Goal: Transaction & Acquisition: Subscribe to service/newsletter

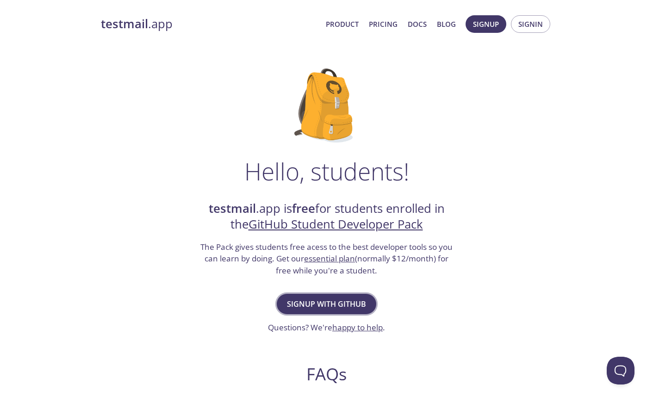
click at [307, 305] on span "Signup with GitHub" at bounding box center [326, 303] width 79 height 13
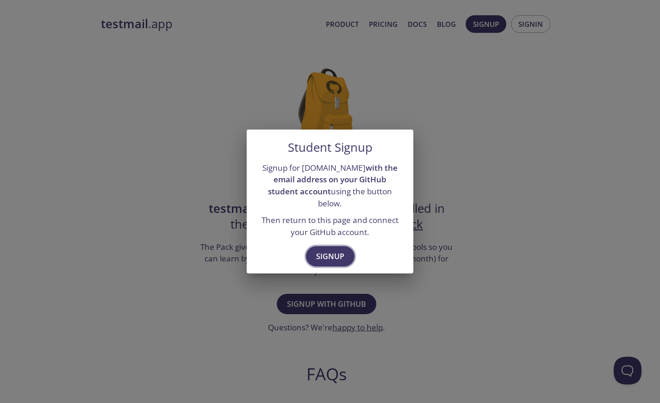
click at [334, 251] on span "Signup" at bounding box center [330, 256] width 28 height 13
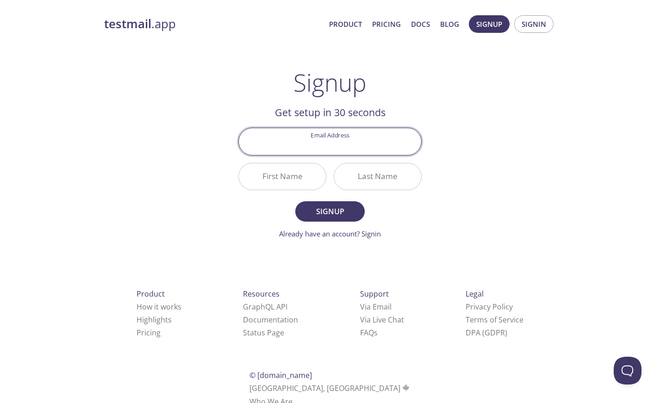
click at [286, 151] on input "Email Address" at bounding box center [330, 141] width 182 height 26
type input "[DOMAIN_NAME][EMAIL_ADDRESS][DOMAIN_NAME]"
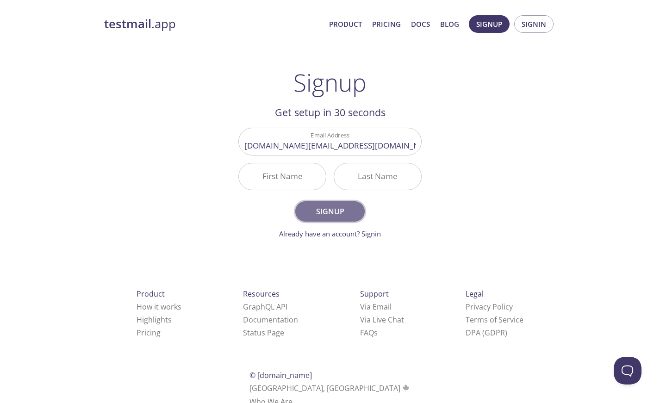
click at [318, 210] on span "Signup" at bounding box center [329, 211] width 49 height 13
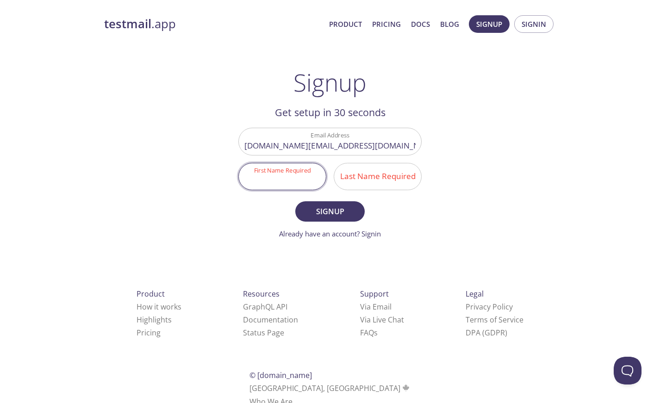
click at [292, 174] on input "First Name Required" at bounding box center [282, 176] width 87 height 26
type input "Nhat"
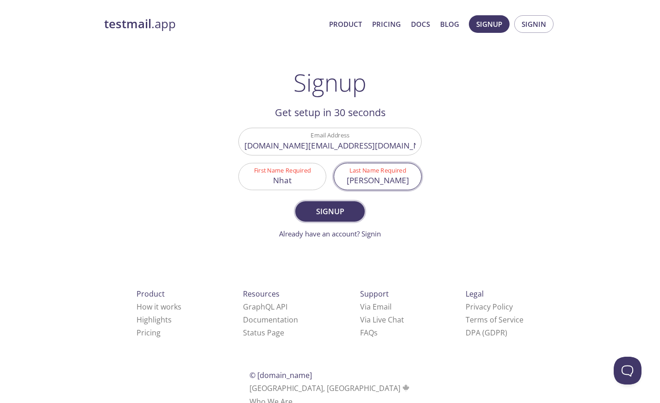
type input "[PERSON_NAME]"
click at [309, 208] on span "Signup" at bounding box center [329, 211] width 49 height 13
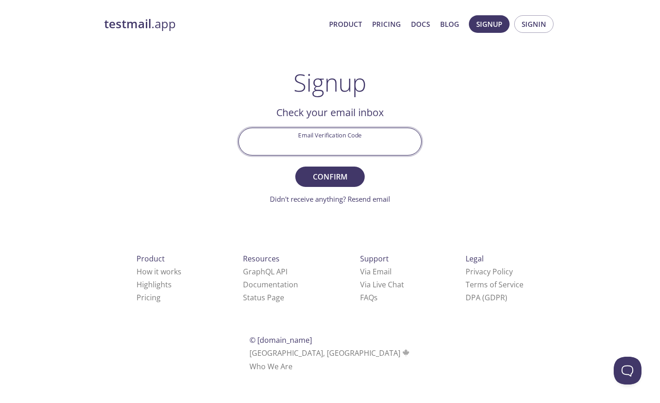
click at [301, 134] on input "Email Verification Code" at bounding box center [330, 141] width 182 height 26
paste input "Y41E22E"
type input "Y41E22E"
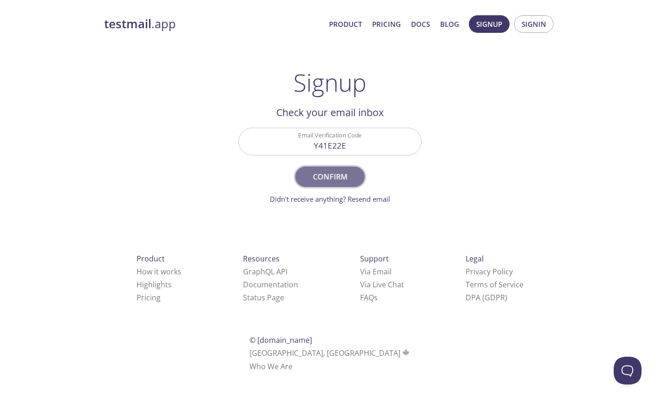
click at [331, 169] on button "Confirm" at bounding box center [329, 177] width 69 height 20
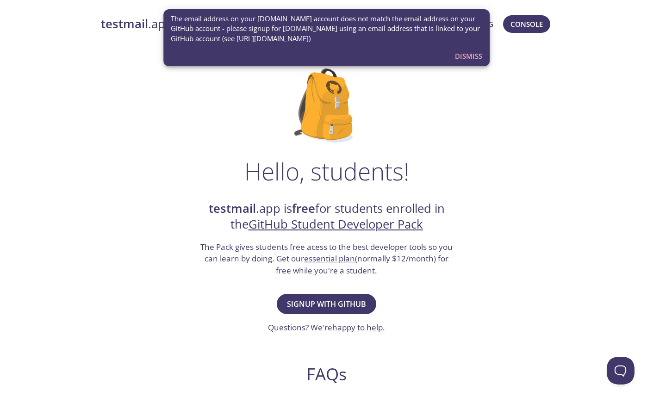
click at [465, 56] on span "Dismiss" at bounding box center [468, 56] width 27 height 12
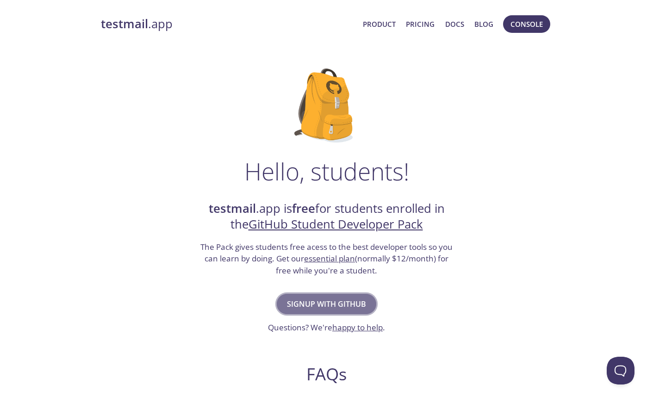
click at [333, 302] on span "Signup with GitHub" at bounding box center [326, 303] width 79 height 13
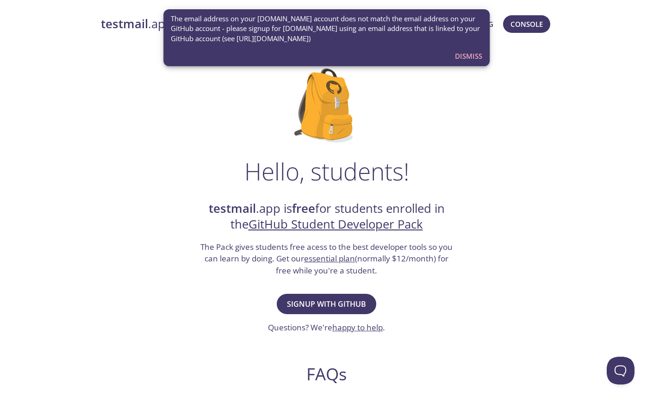
click at [226, 152] on div "Hello, students! testmail .app is free for students enrolled in the GitHub Stud…" at bounding box center [327, 336] width 452 height 565
click at [455, 56] on span "Dismiss" at bounding box center [468, 56] width 27 height 12
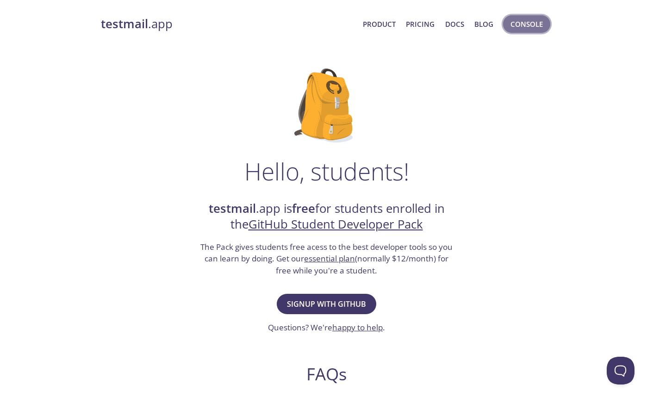
click at [518, 21] on span "Console" at bounding box center [526, 24] width 32 height 12
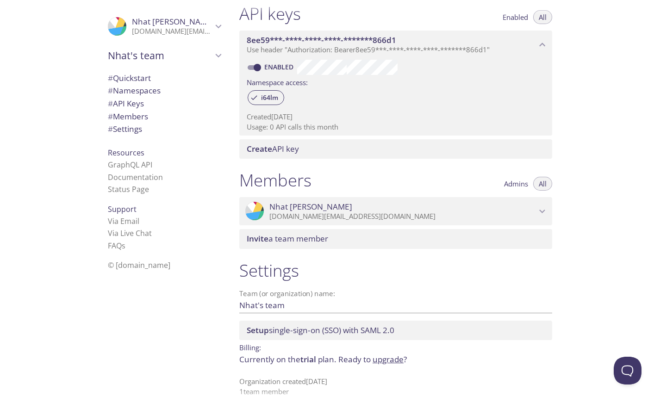
scroll to position [255, 0]
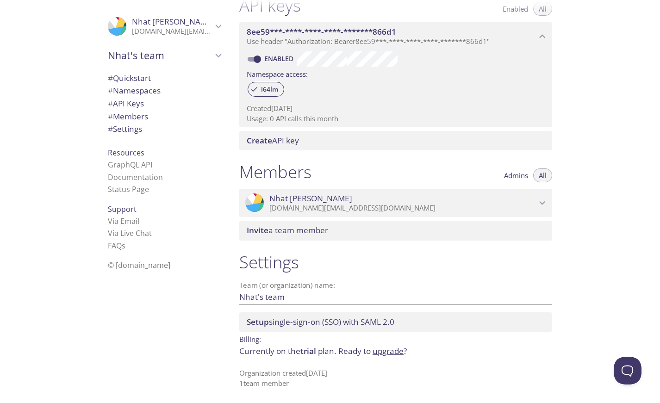
click at [321, 211] on p "[DOMAIN_NAME][EMAIL_ADDRESS][DOMAIN_NAME]" at bounding box center [402, 208] width 267 height 9
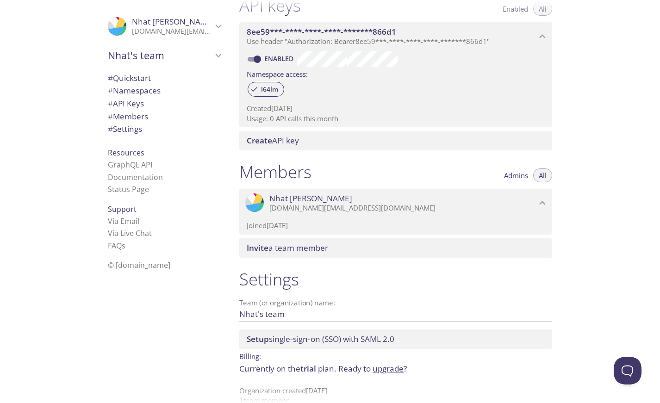
click at [311, 242] on span "Invite a team member" at bounding box center [287, 247] width 81 height 11
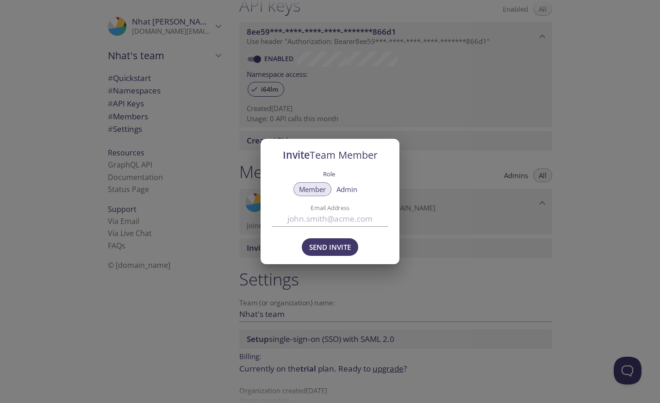
click at [437, 155] on div "Invite Team Member Role Member Admin Email Address Send Invite" at bounding box center [330, 201] width 660 height 403
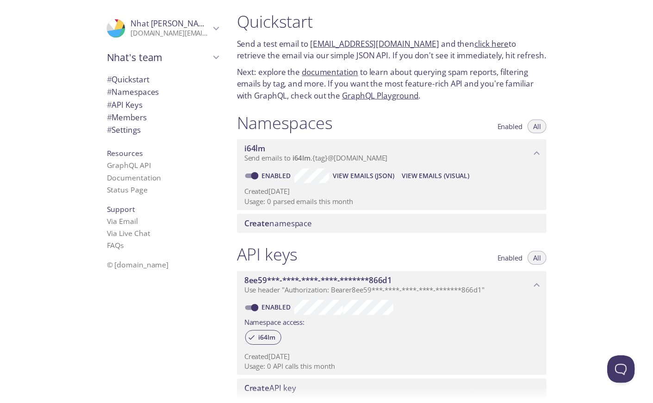
scroll to position [0, 0]
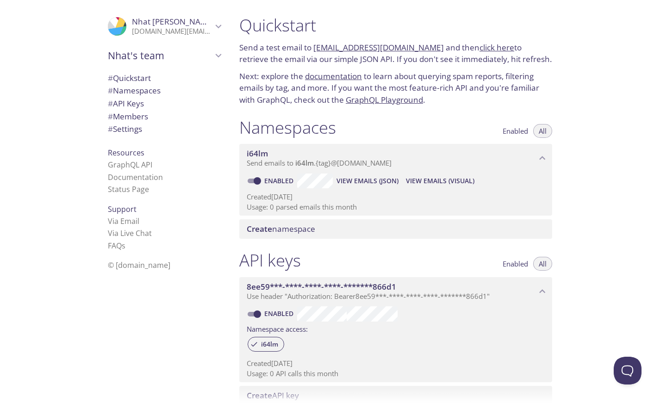
click at [202, 33] on p "[DOMAIN_NAME][EMAIL_ADDRESS][DOMAIN_NAME]" at bounding box center [172, 31] width 80 height 9
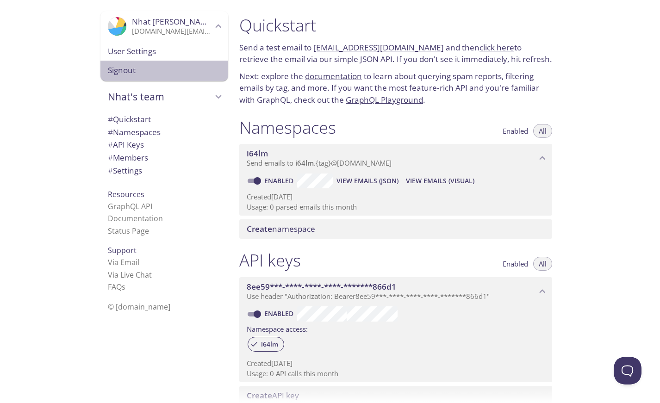
click at [115, 74] on span "Signout" at bounding box center [164, 70] width 113 height 12
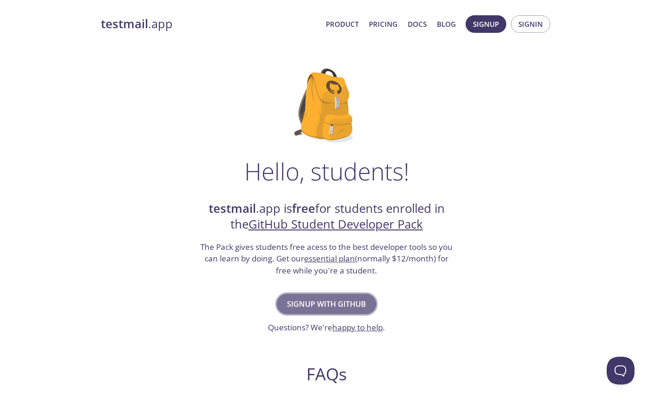
click at [310, 309] on span "Signup with GitHub" at bounding box center [326, 303] width 79 height 13
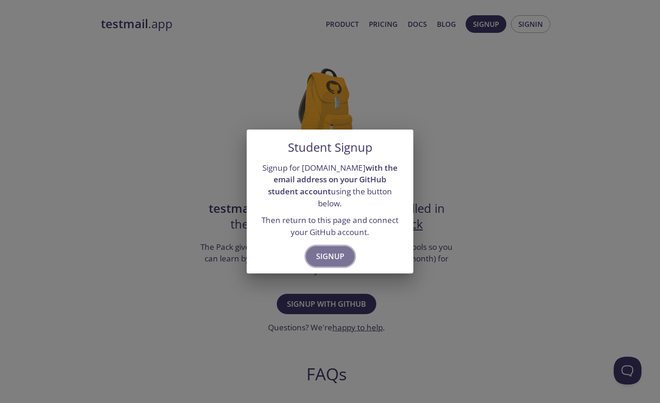
click at [322, 254] on span "Signup" at bounding box center [330, 256] width 28 height 13
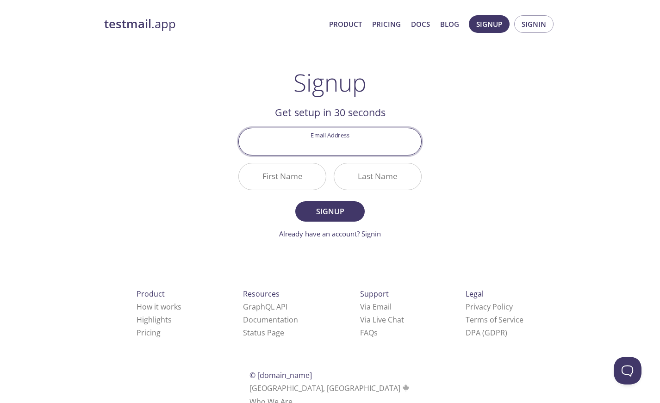
paste input "vonhatcuong22@gmail.com"
type input "vonhatcuong22@gmail.com"
click at [286, 179] on input "First Name" at bounding box center [282, 176] width 87 height 26
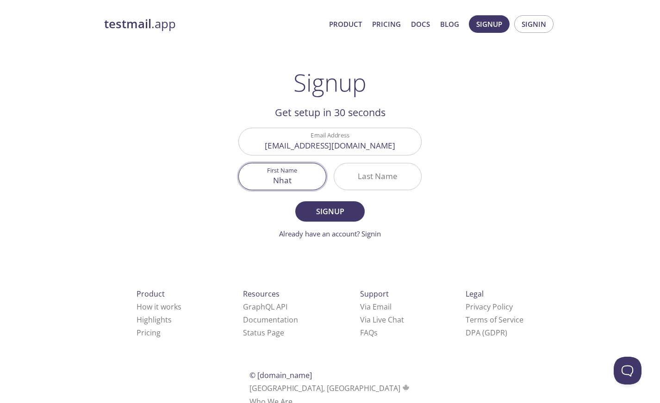
type input "Nhat"
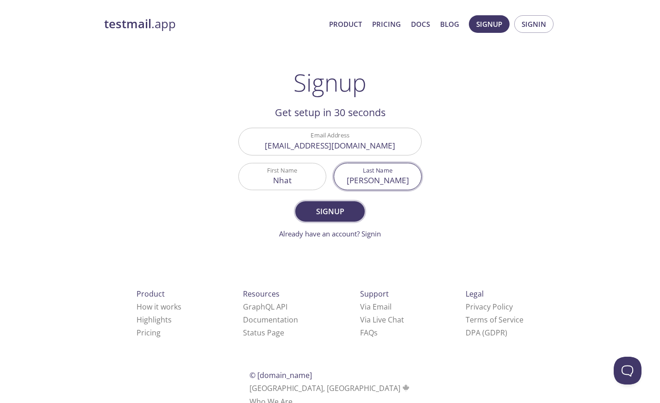
type input "[PERSON_NAME]"
click at [308, 209] on span "Signup" at bounding box center [329, 211] width 49 height 13
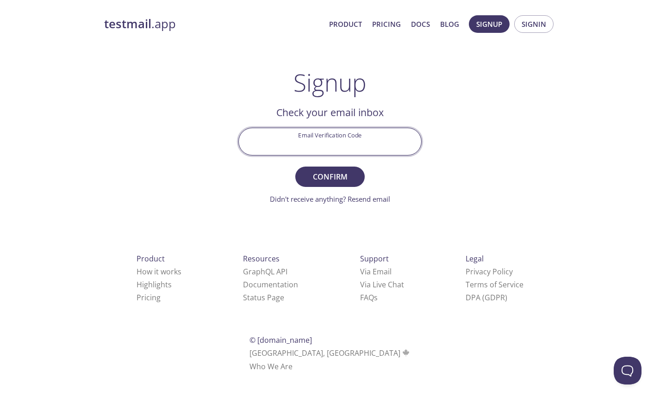
click at [358, 142] on input "Email Verification Code" at bounding box center [330, 141] width 182 height 26
paste input "857H5ZR"
type input "857H5ZR"
click at [351, 172] on span "Confirm" at bounding box center [329, 176] width 49 height 13
